Goal: Register for event/course

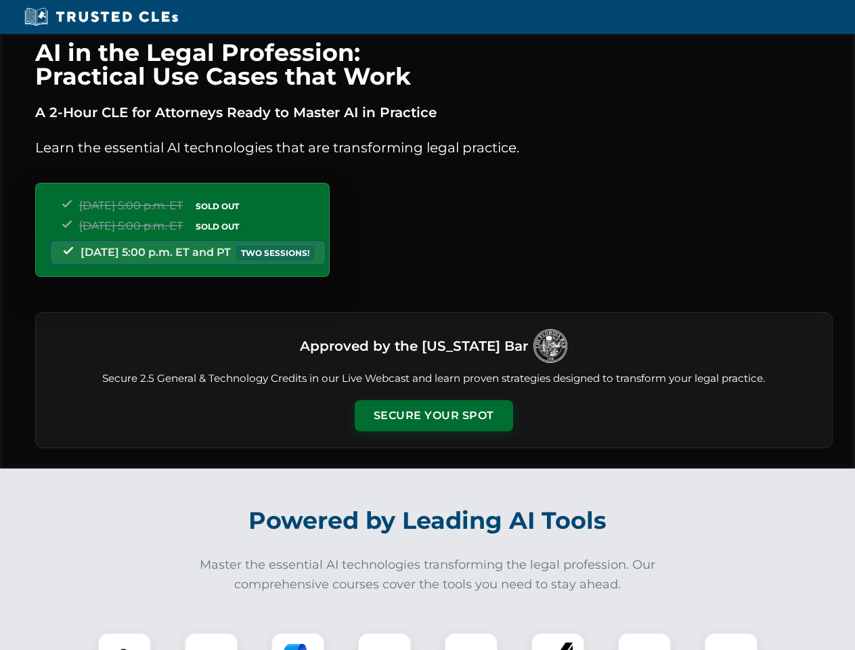
click at [433, 416] on button "Secure Your Spot" at bounding box center [434, 415] width 158 height 31
click at [125, 641] on img at bounding box center [124, 659] width 39 height 39
click at [211, 641] on div at bounding box center [211, 659] width 54 height 54
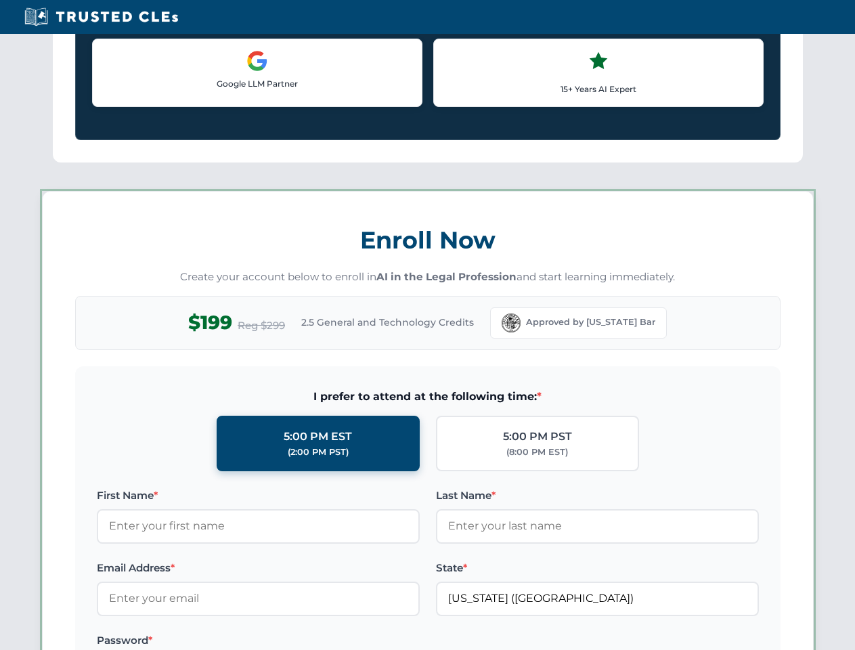
click at [385, 641] on label "Password *" at bounding box center [258, 640] width 323 height 16
